Goal: Information Seeking & Learning: Learn about a topic

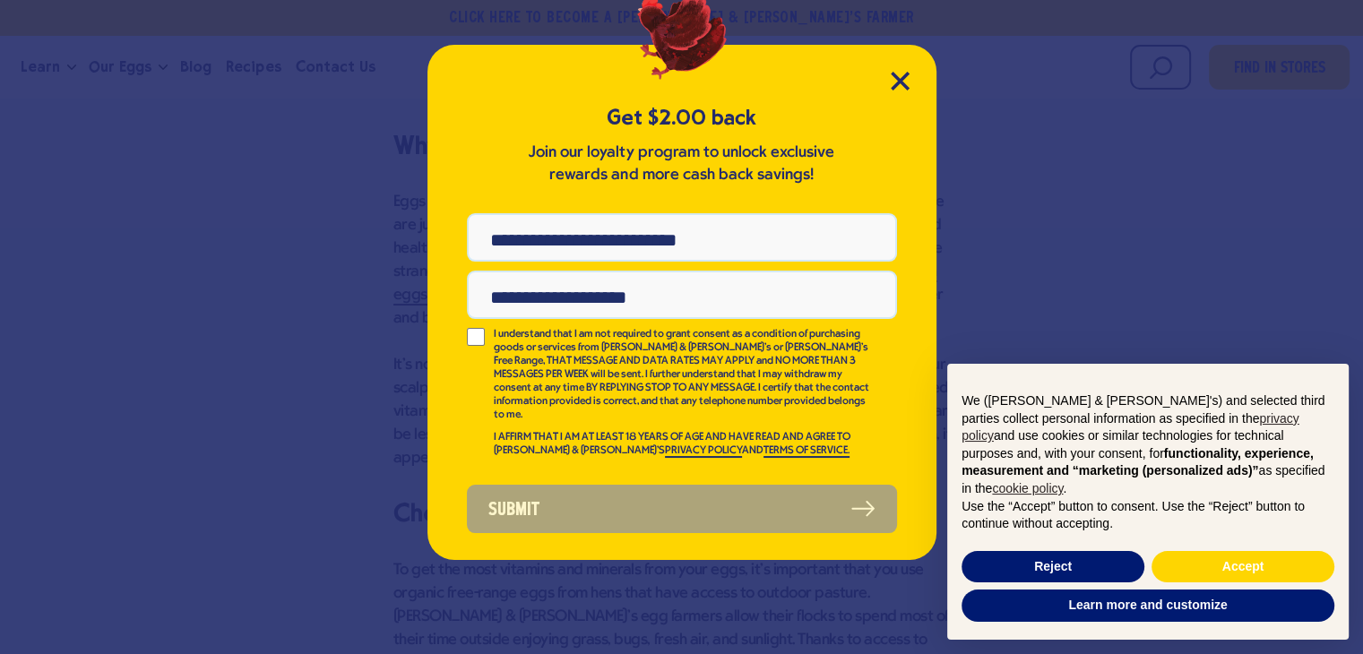
click at [898, 68] on div "Get $2.00 back Join our loyalty program to unlock exclusive rewards and more ca…" at bounding box center [682, 302] width 509 height 515
click at [902, 73] on icon "Close Modal" at bounding box center [900, 81] width 19 height 19
click at [907, 73] on icon "Close Modal" at bounding box center [900, 81] width 16 height 16
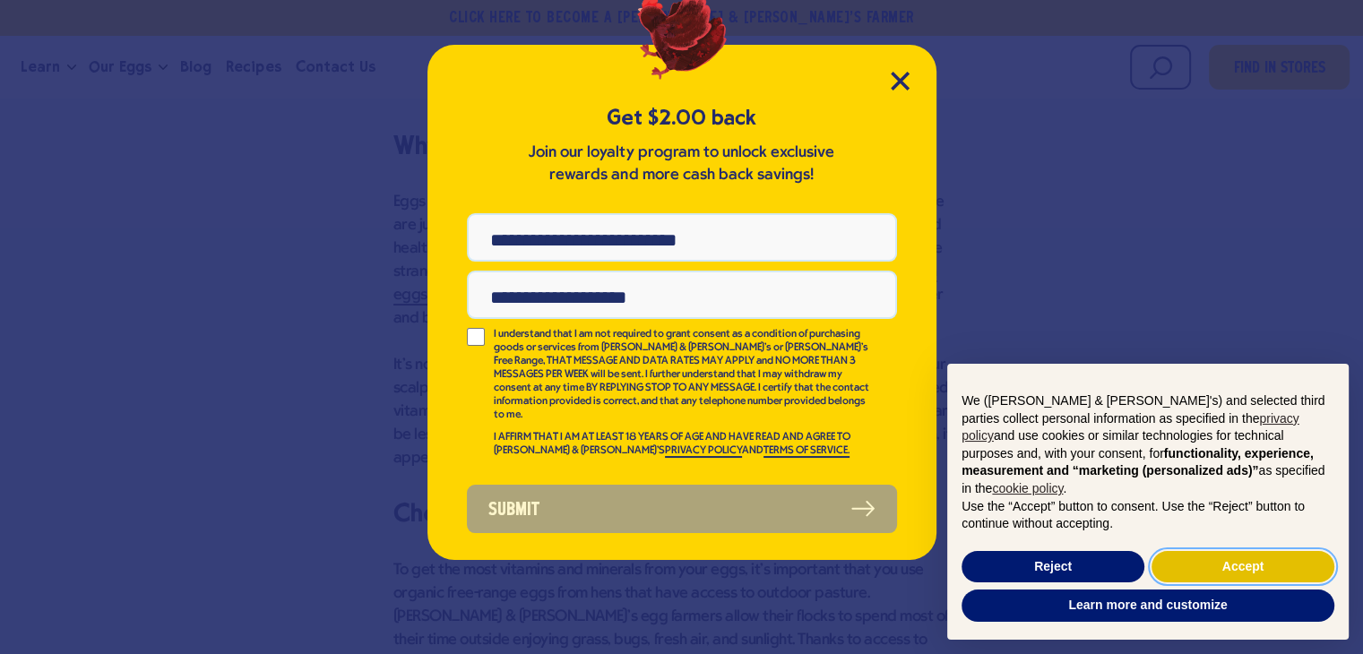
click at [1181, 567] on button "Accept" at bounding box center [1243, 567] width 183 height 32
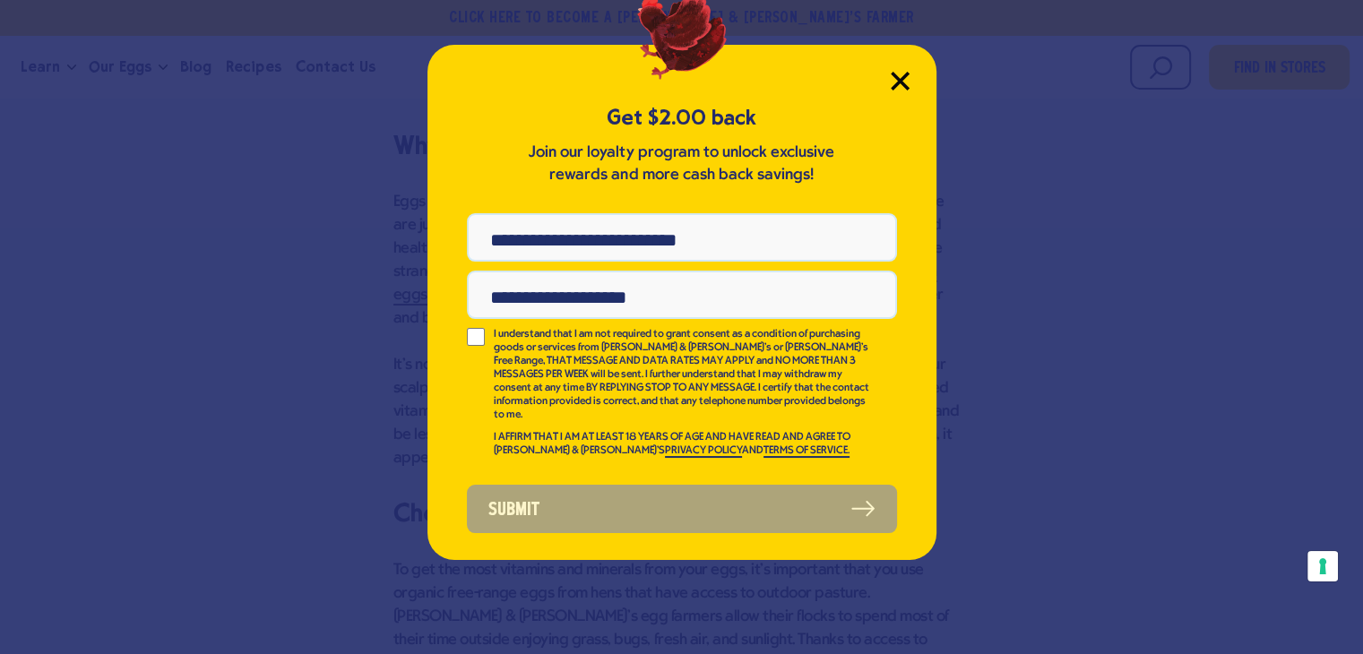
click at [901, 82] on icon "Close Modal" at bounding box center [900, 81] width 16 height 16
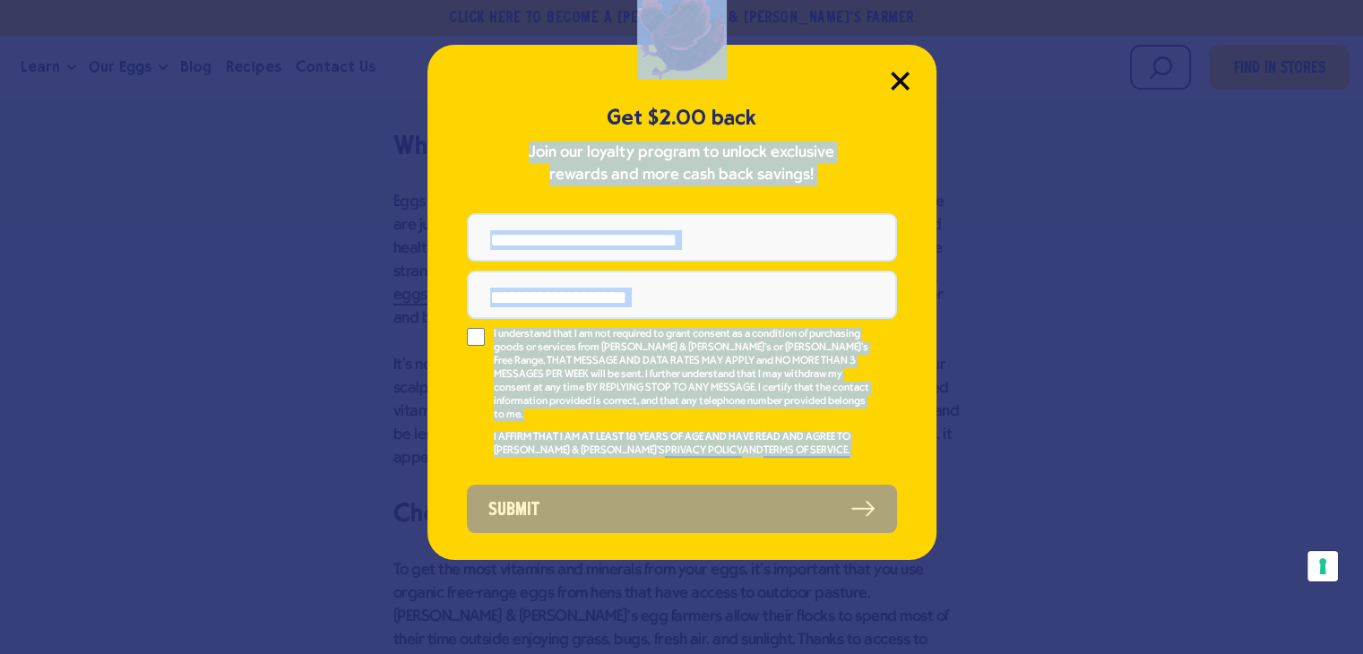
click at [894, 85] on div "Get $2.00 back Join our loyalty program to unlock exclusive rewards and more ca…" at bounding box center [682, 302] width 509 height 515
click at [894, 85] on icon "Close Modal" at bounding box center [900, 81] width 16 height 16
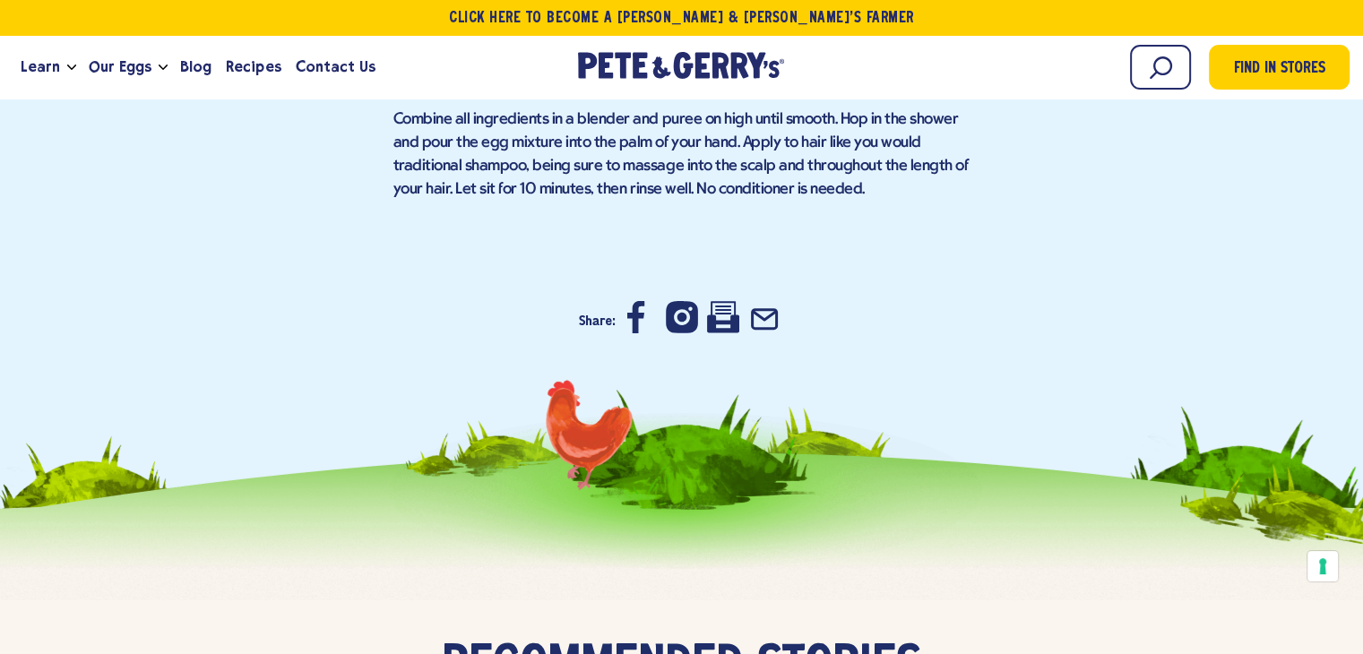
scroll to position [5801, 0]
